Goal: Browse casually

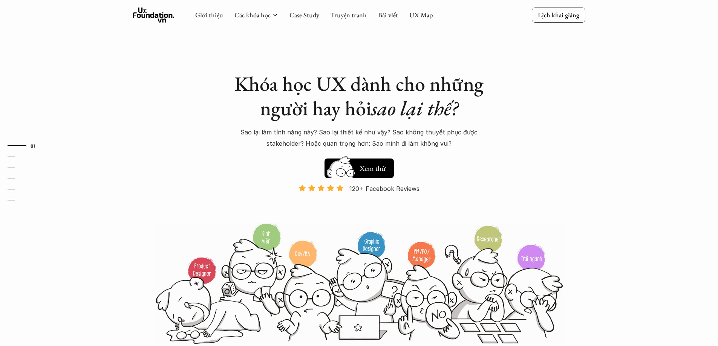
drag, startPoint x: 158, startPoint y: 10, endPoint x: 99, endPoint y: 159, distance: 159.9
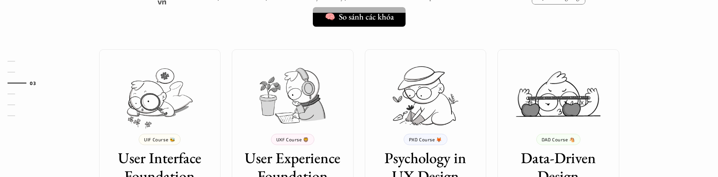
scroll to position [641, 0]
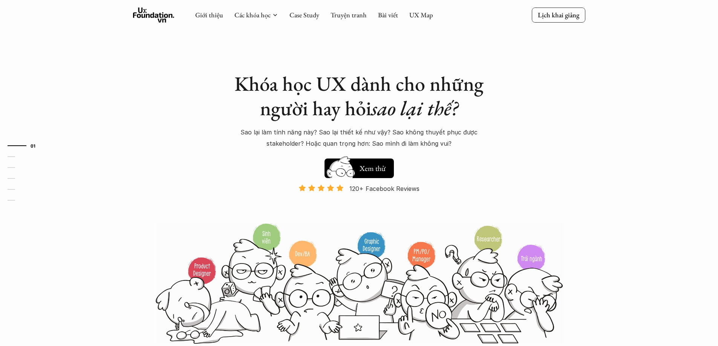
drag, startPoint x: 162, startPoint y: 16, endPoint x: 150, endPoint y: 13, distance: 12.7
click at [150, 13] on icon at bounding box center [153, 15] width 41 height 15
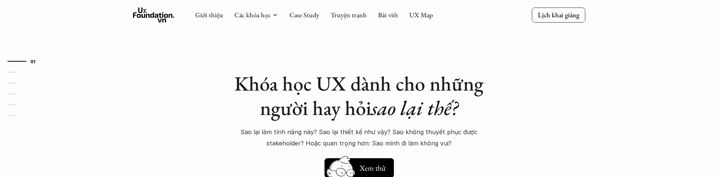
click at [165, 18] on icon at bounding box center [153, 15] width 41 height 15
